Goal: Check status: Check status

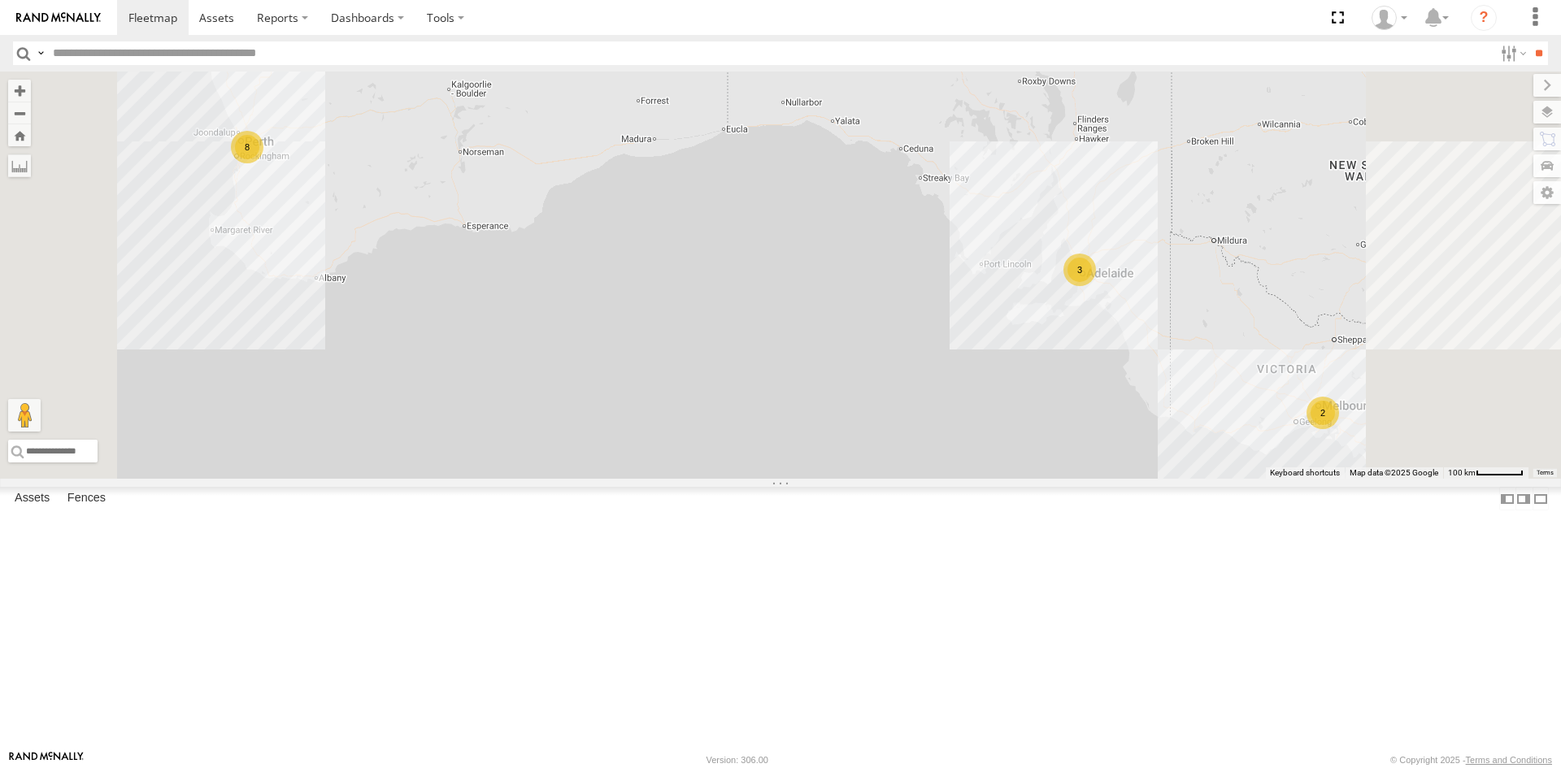
click at [0, 0] on div "[PERSON_NAME] Tech IOV698" at bounding box center [0, 0] width 0 height 0
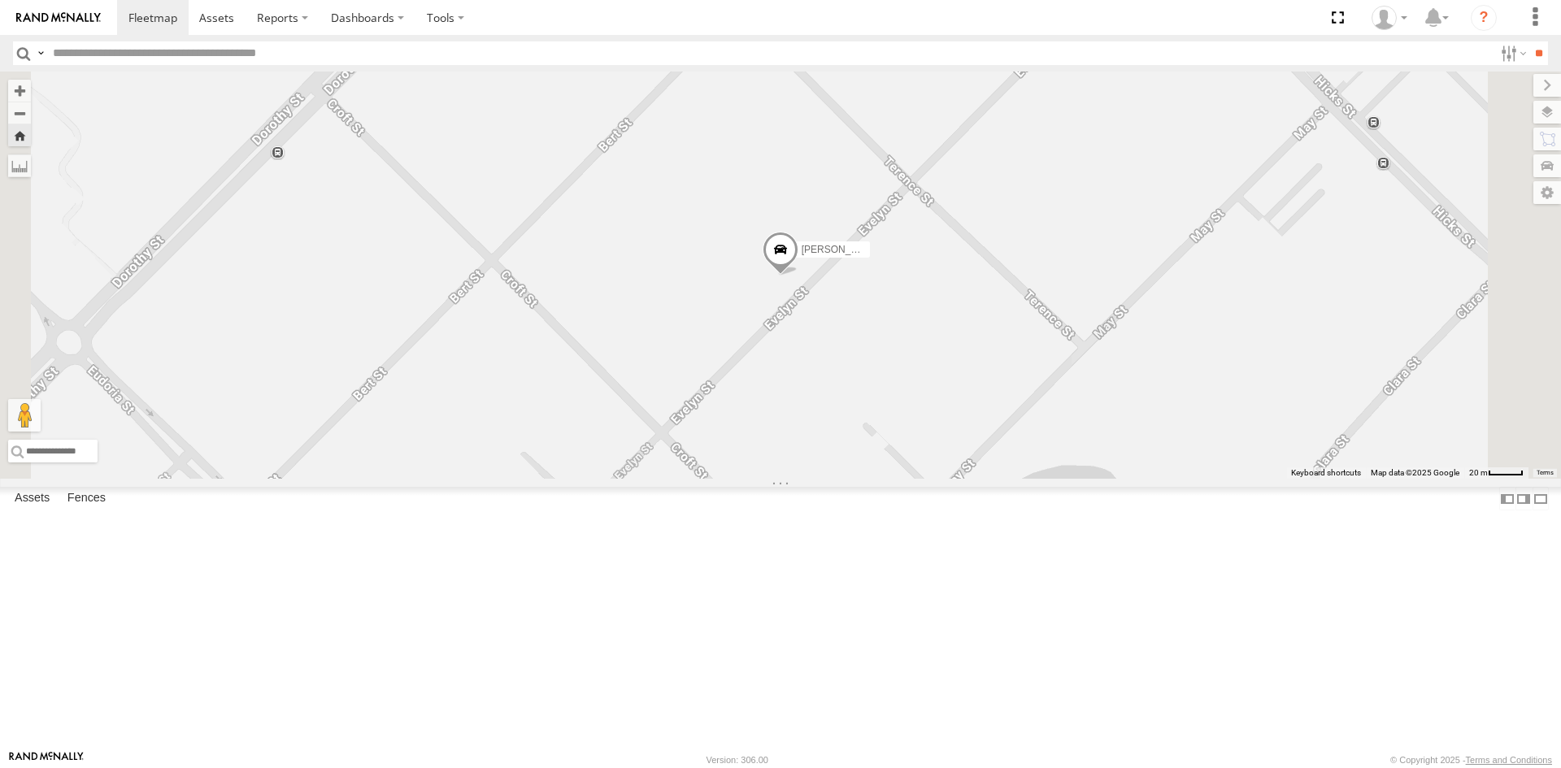
click at [0, 0] on div "Dario Tech 1INY100" at bounding box center [0, 0] width 0 height 0
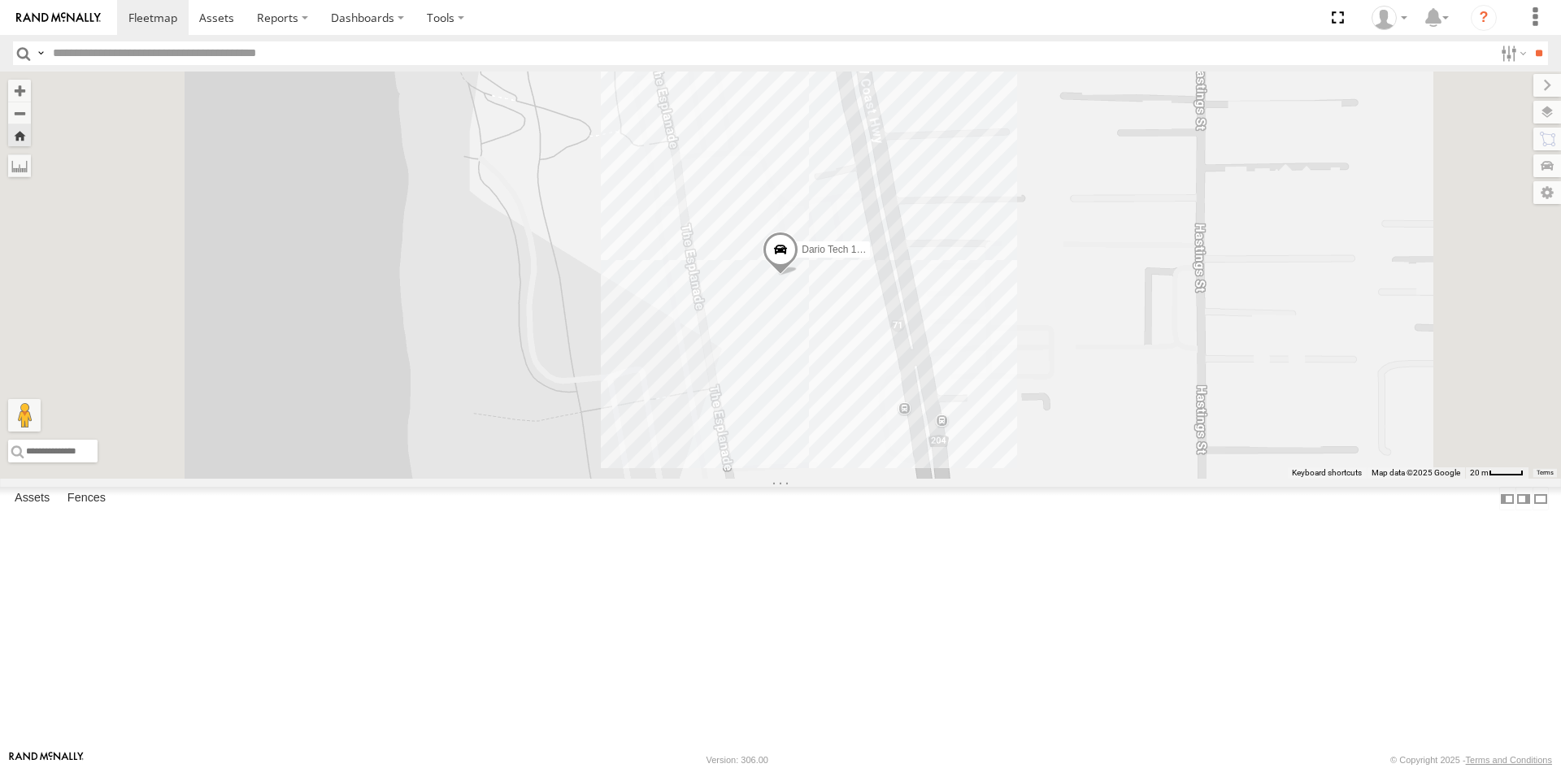
click at [0, 0] on link at bounding box center [0, 0] width 0 height 0
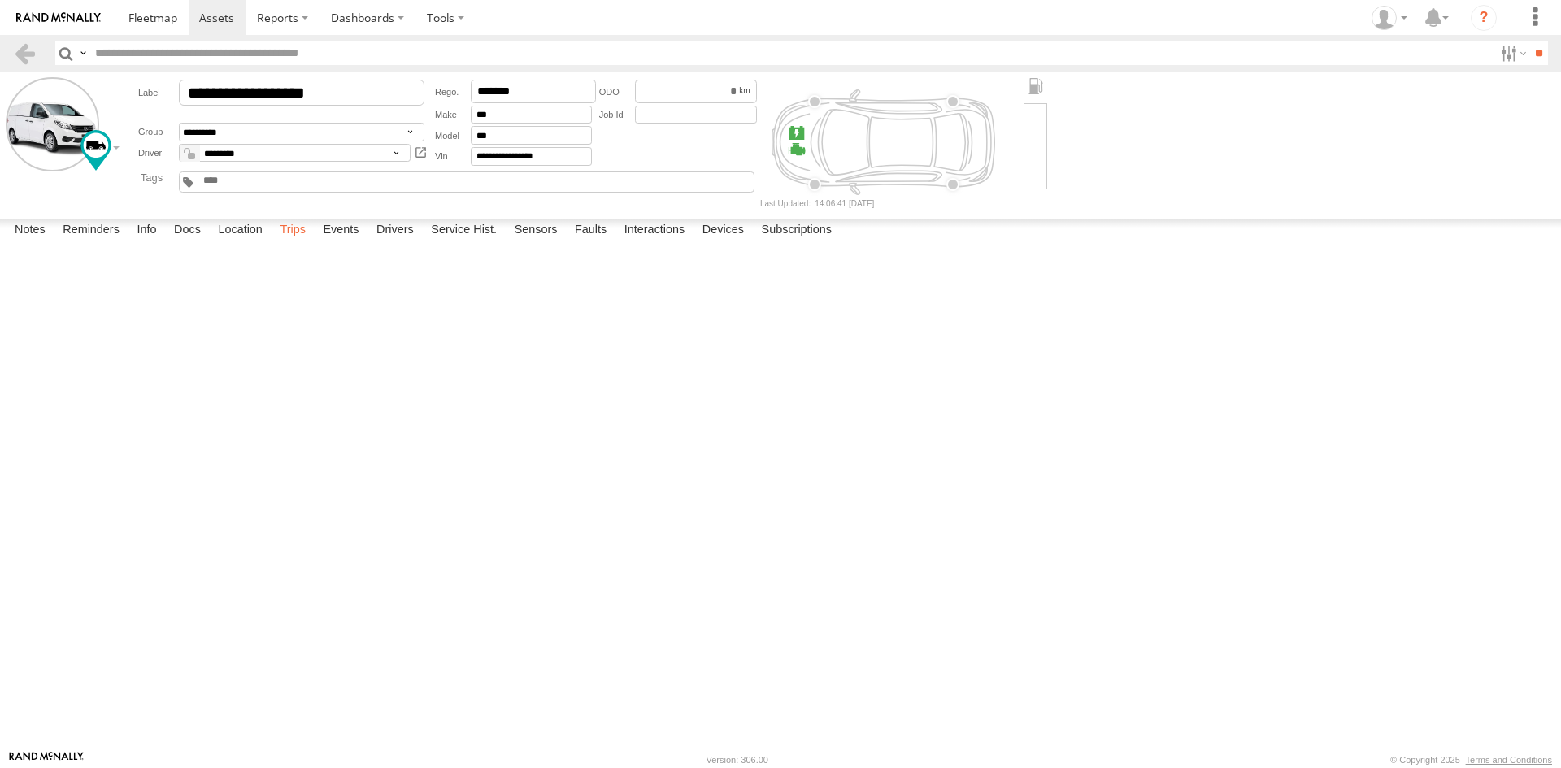
click at [304, 242] on label "Trips" at bounding box center [292, 230] width 42 height 23
click at [0, 0] on div "Start Time Start Location End Time End Location Driver Distance Job ID" at bounding box center [0, 0] width 0 height 0
click at [56, 21] on img at bounding box center [58, 17] width 85 height 11
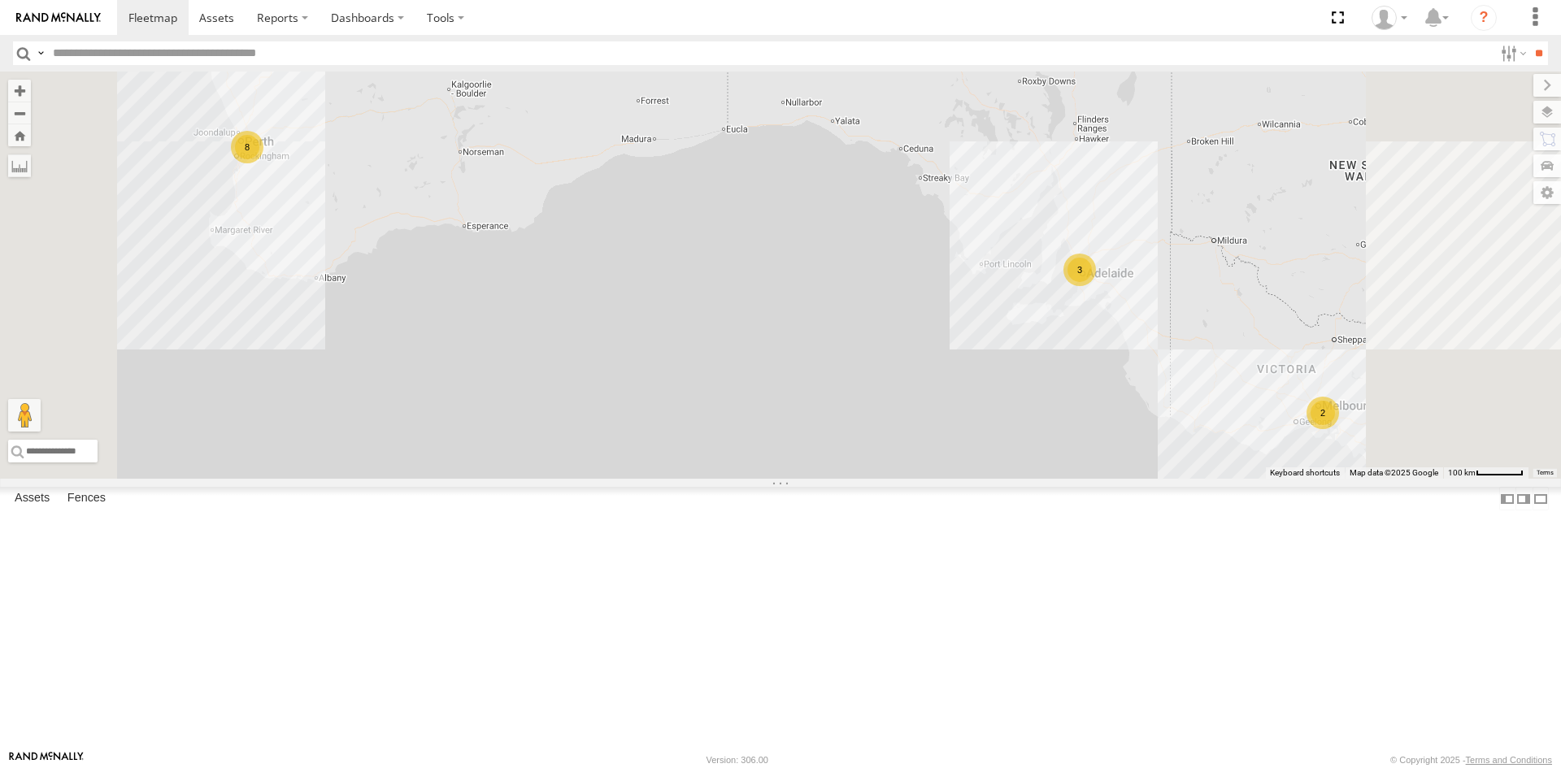
click at [0, 0] on link at bounding box center [0, 0] width 0 height 0
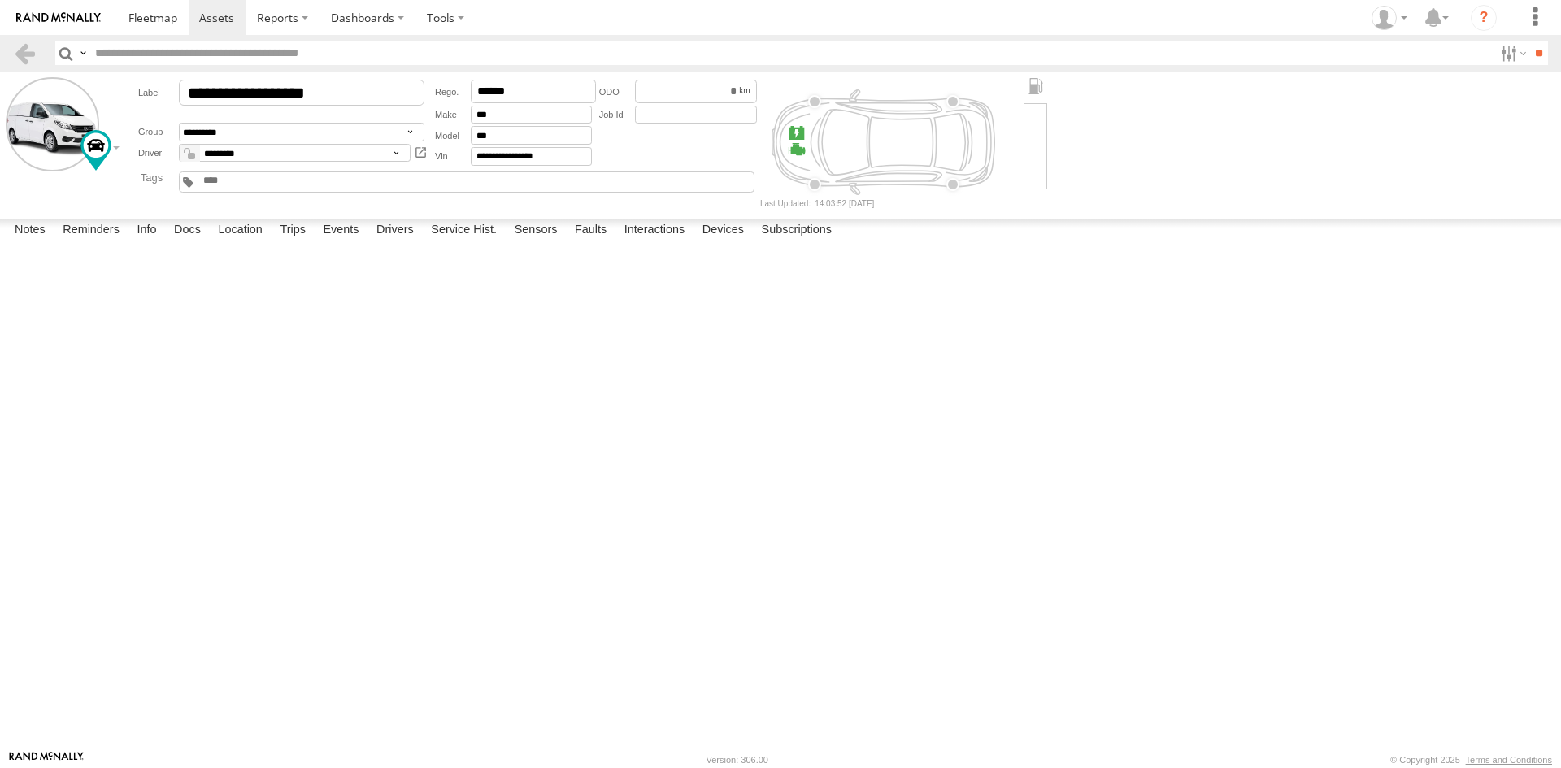
click at [294, 242] on label "Trips" at bounding box center [292, 230] width 42 height 23
click at [0, 0] on div "Start Time Start Location End Time End Location Driver Distance Job ID" at bounding box center [0, 0] width 0 height 0
